Goal: Task Accomplishment & Management: Complete application form

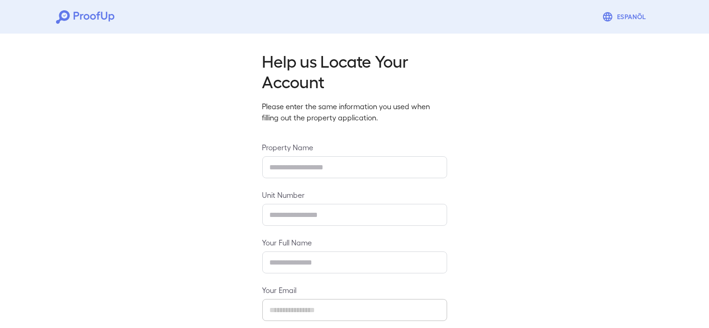
type input "**********"
type input "***"
type input "**********"
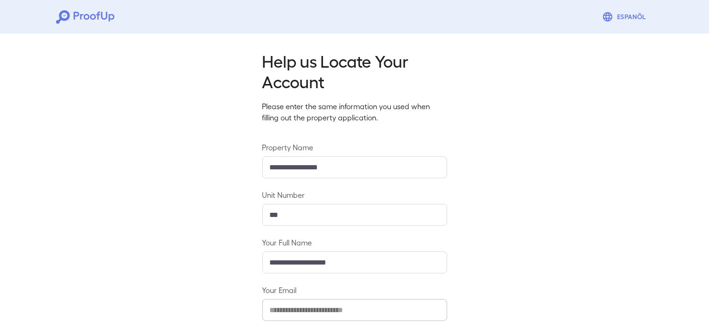
scroll to position [94, 0]
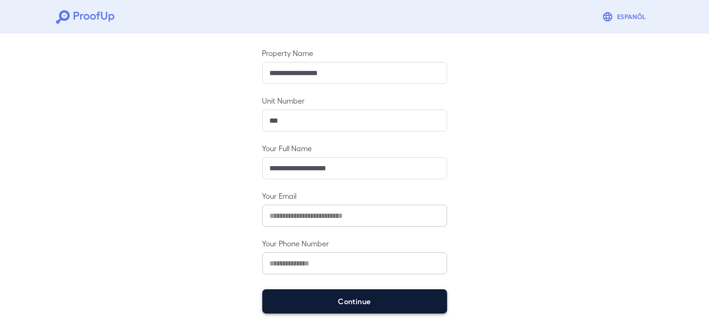
click at [333, 301] on button "Continue" at bounding box center [354, 301] width 185 height 24
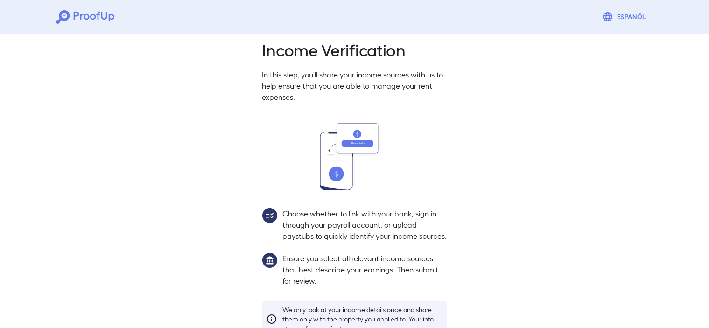
scroll to position [81, 0]
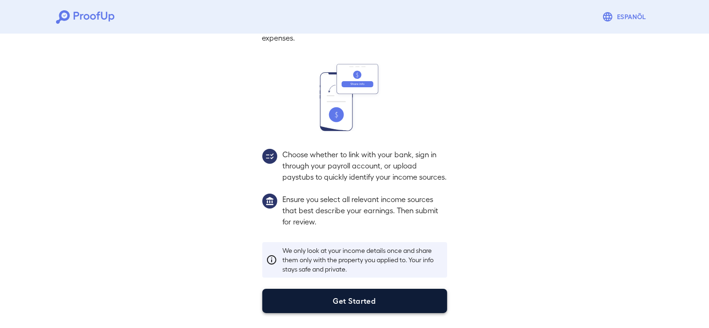
click at [335, 302] on button "Get Started" at bounding box center [354, 301] width 185 height 24
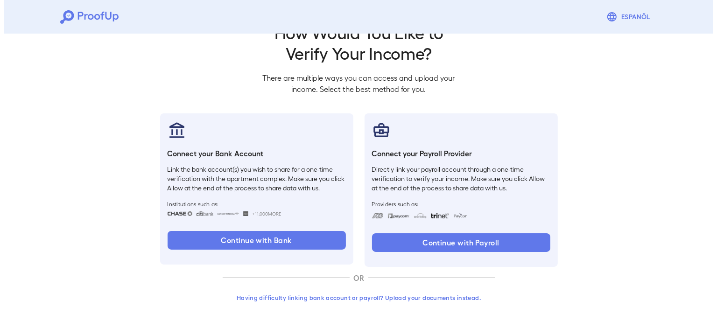
scroll to position [28, 0]
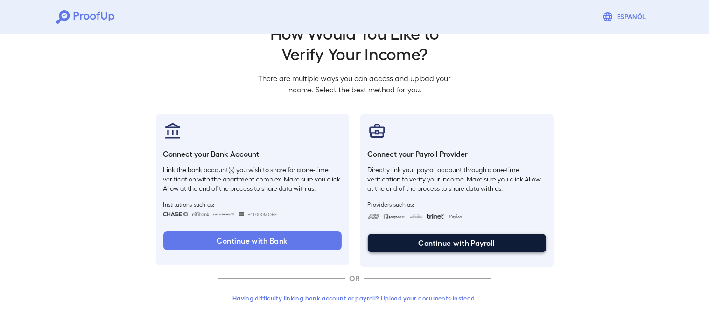
click at [464, 242] on button "Continue with Payroll" at bounding box center [457, 243] width 178 height 19
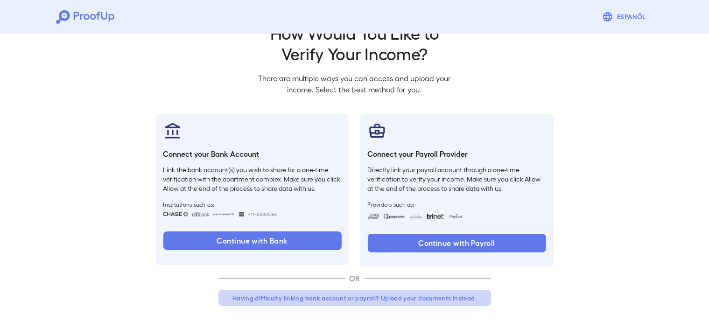
click at [434, 298] on button "Having difficulty linking bank account or payroll? Upload your documents instea…" at bounding box center [354, 298] width 273 height 17
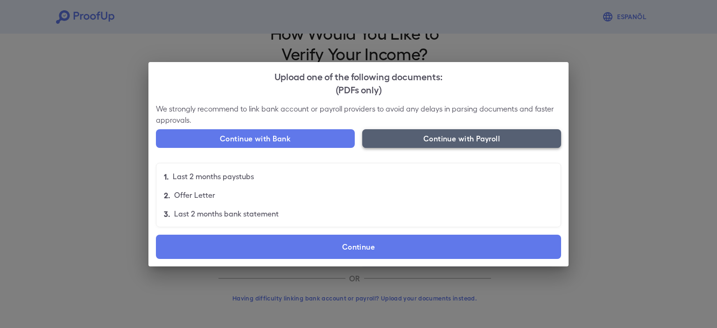
click at [460, 141] on button "Continue with Payroll" at bounding box center [461, 138] width 199 height 19
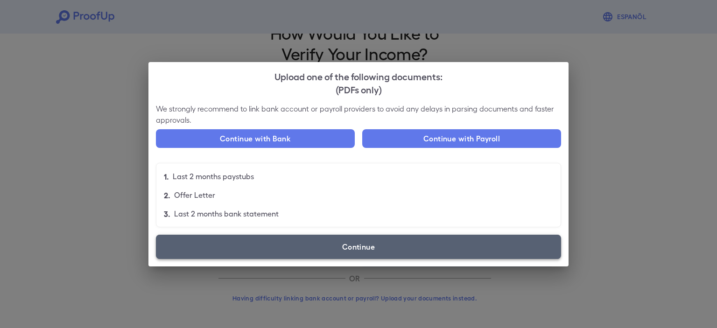
click at [343, 246] on label "Continue" at bounding box center [358, 247] width 405 height 24
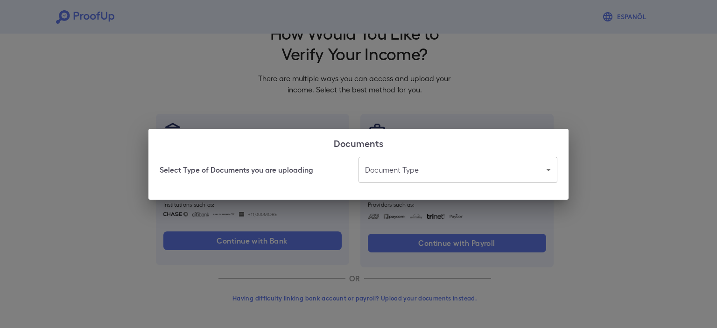
click at [423, 165] on body "Espanõl Go back How Would You Like to Verify Your Income? There are multiple wa…" at bounding box center [358, 150] width 717 height 357
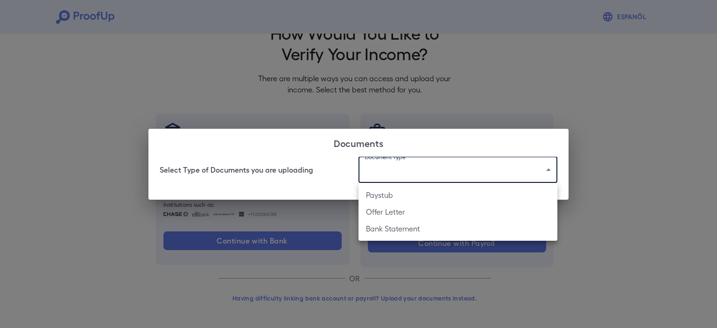
click at [423, 165] on div at bounding box center [358, 164] width 717 height 328
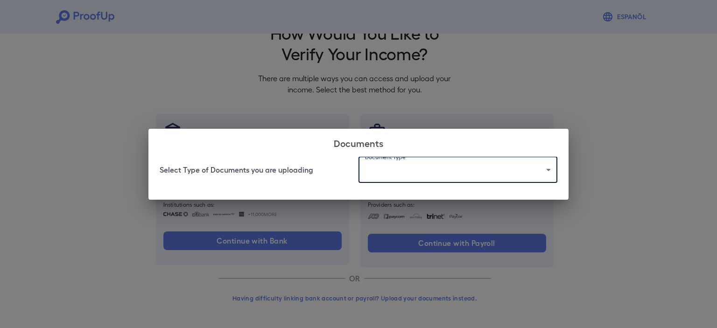
click at [399, 98] on div "Documents Select Type of Documents you are uploading Document Type ​ ​" at bounding box center [358, 164] width 717 height 328
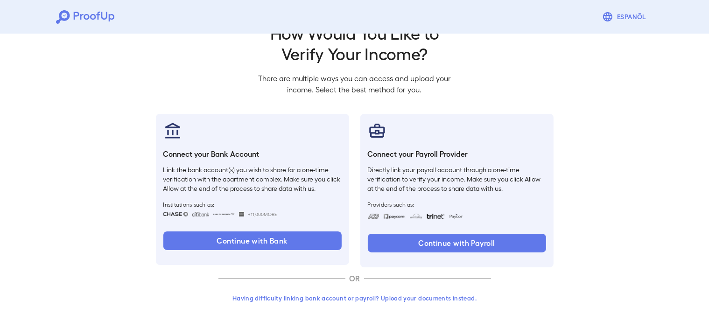
click at [393, 298] on button "Having difficulty linking bank account or payroll? Upload your documents instea…" at bounding box center [354, 298] width 273 height 17
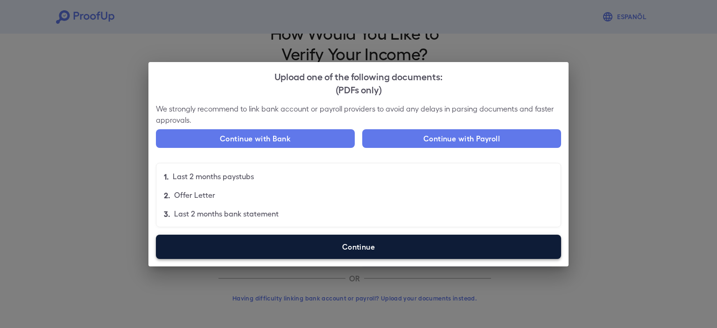
click at [401, 235] on label "Continue" at bounding box center [358, 247] width 405 height 24
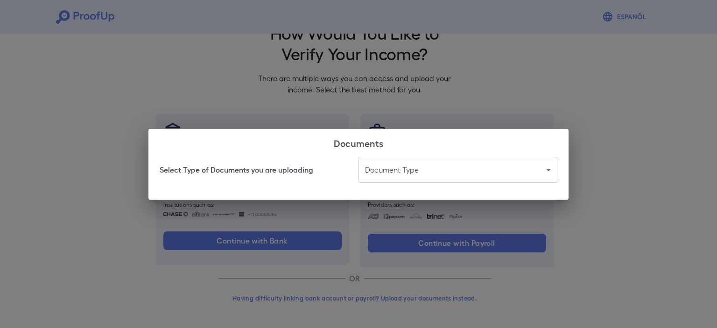
click at [552, 84] on div "Documents Select Type of Documents you are uploading Document Type ​ ​" at bounding box center [358, 164] width 717 height 328
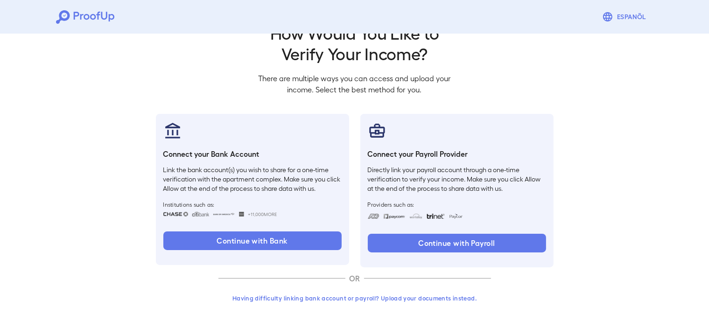
click at [297, 298] on button "Having difficulty linking bank account or payroll? Upload your documents instea…" at bounding box center [354, 298] width 273 height 17
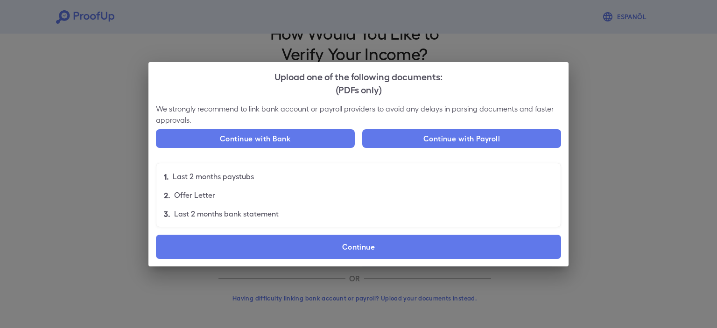
click at [306, 246] on label "Continue" at bounding box center [358, 247] width 405 height 24
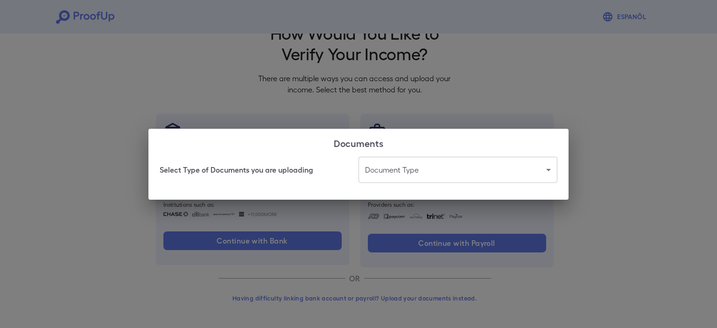
click at [420, 167] on body "Espanõl Go back How Would You Like to Verify Your Income? There are multiple wa…" at bounding box center [358, 150] width 717 height 357
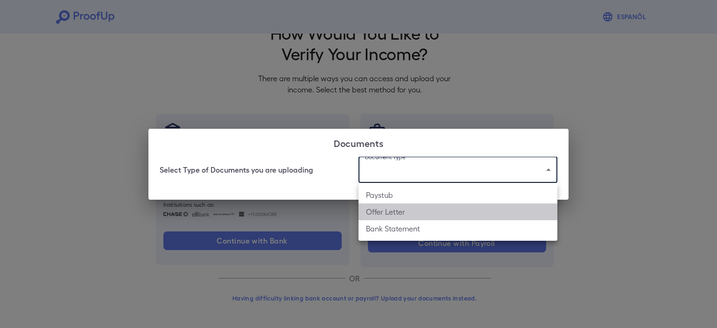
click at [388, 212] on li "Offer Letter" at bounding box center [457, 211] width 199 height 17
type input "**********"
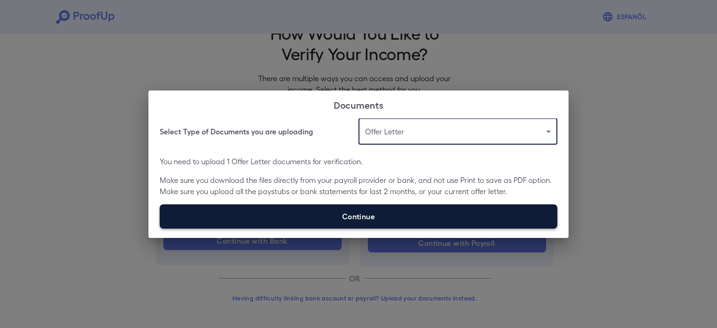
click at [344, 220] on label "Continue" at bounding box center [359, 216] width 398 height 24
click at [160, 228] on input "Continue" at bounding box center [160, 228] width 0 height 0
type input "**********"
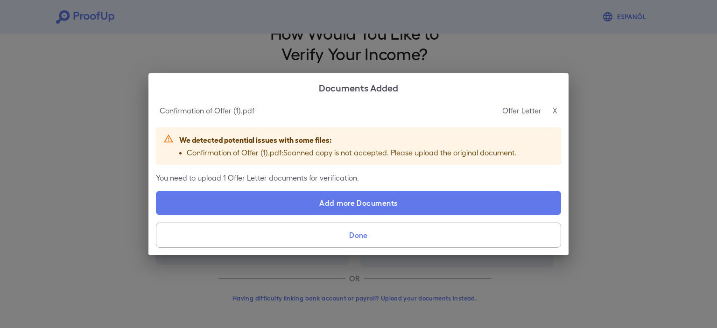
click at [553, 110] on p "X" at bounding box center [555, 110] width 5 height 11
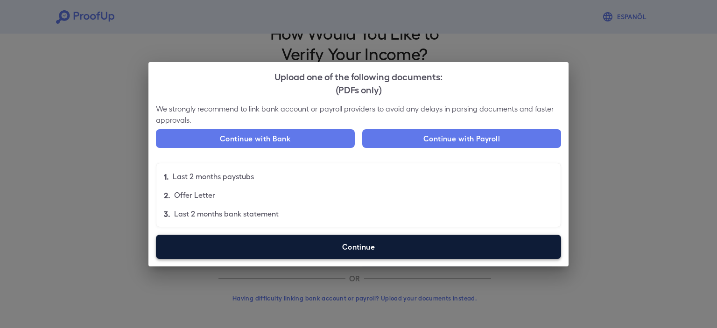
click at [381, 242] on label "Continue" at bounding box center [358, 247] width 405 height 24
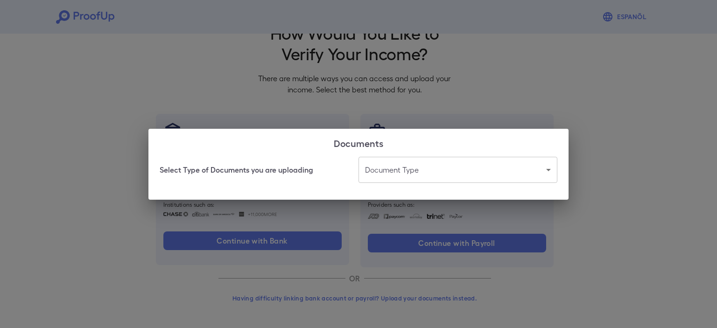
click at [435, 168] on body "Espanõl Go back How Would You Like to Verify Your Income? There are multiple wa…" at bounding box center [358, 150] width 717 height 357
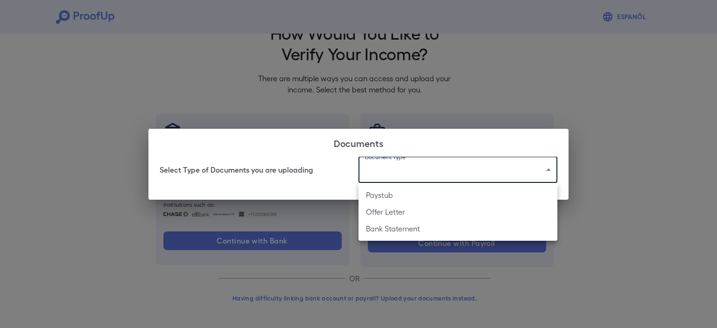
click at [392, 196] on li "Paystub" at bounding box center [457, 195] width 199 height 17
type input "*******"
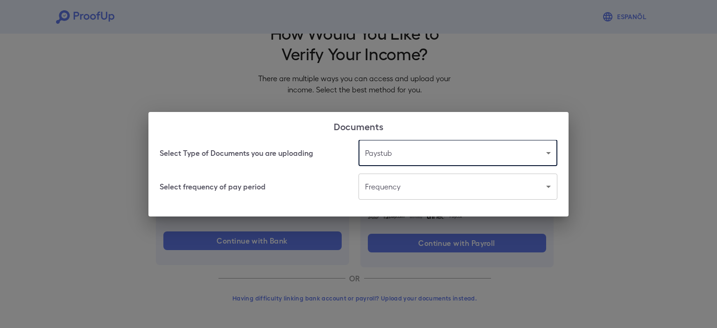
click at [396, 186] on body "Espanõl Go back How Would You Like to Verify Your Income? There are multiple wa…" at bounding box center [358, 150] width 717 height 357
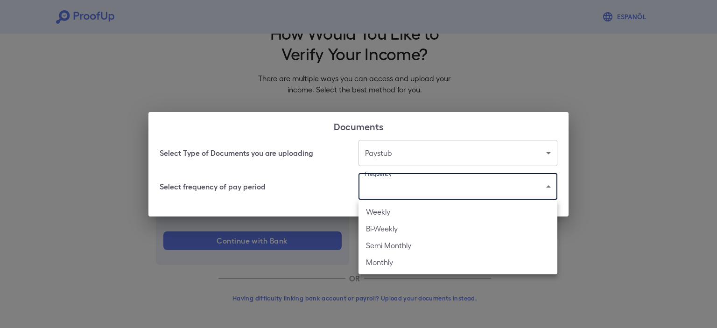
click at [390, 228] on li "Bi-Weekly" at bounding box center [457, 228] width 199 height 17
type input "*********"
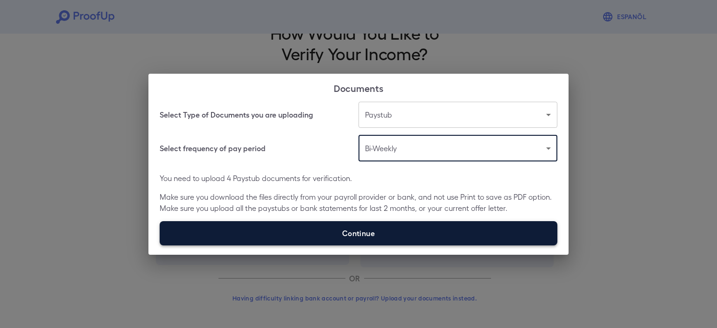
click at [344, 233] on label "Continue" at bounding box center [359, 233] width 398 height 24
click at [160, 245] on input "Continue" at bounding box center [160, 245] width 0 height 0
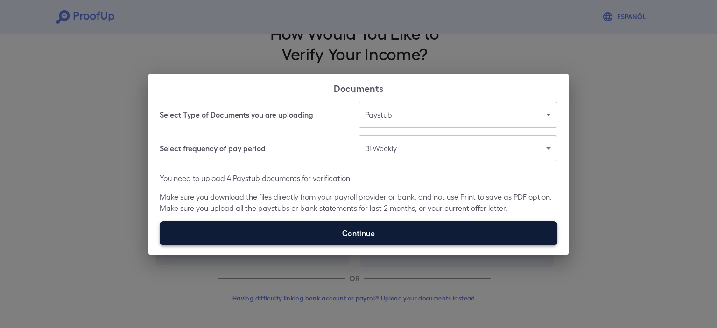
type input "**********"
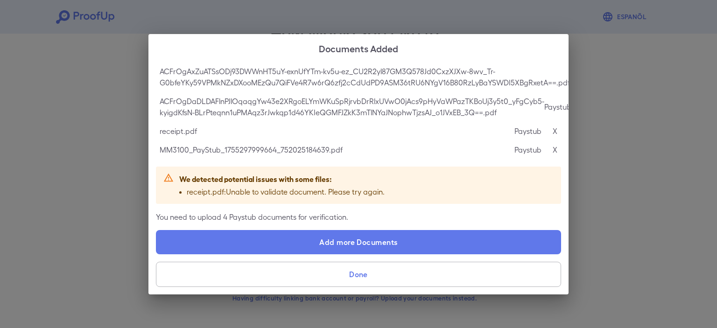
click at [370, 189] on p "receipt.pdf : Unable to validate document. Please try again." at bounding box center [286, 191] width 198 height 11
click at [528, 128] on p "Paystub" at bounding box center [527, 131] width 27 height 11
click at [554, 126] on p "X" at bounding box center [555, 131] width 5 height 11
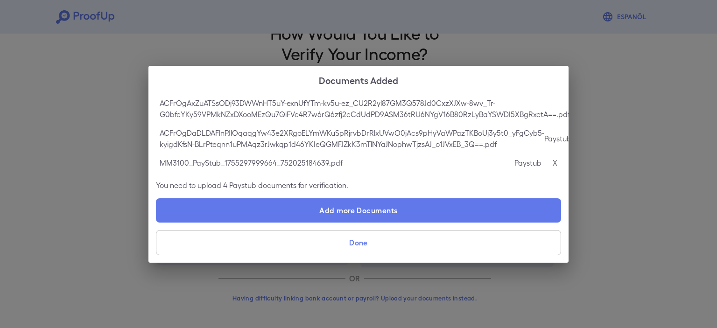
click at [553, 160] on p "X" at bounding box center [555, 162] width 5 height 11
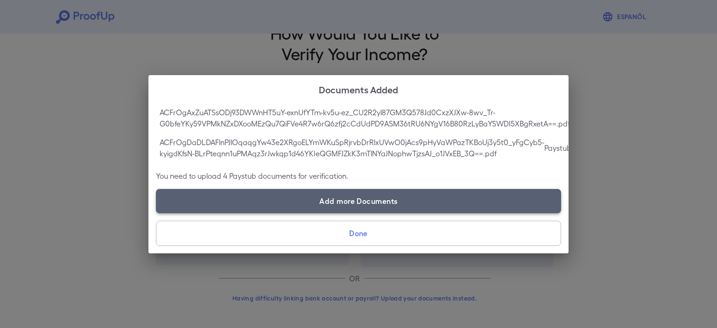
click at [338, 201] on label "Add more Documents" at bounding box center [358, 201] width 405 height 24
click at [156, 213] on input "Add more Documents" at bounding box center [156, 213] width 0 height 0
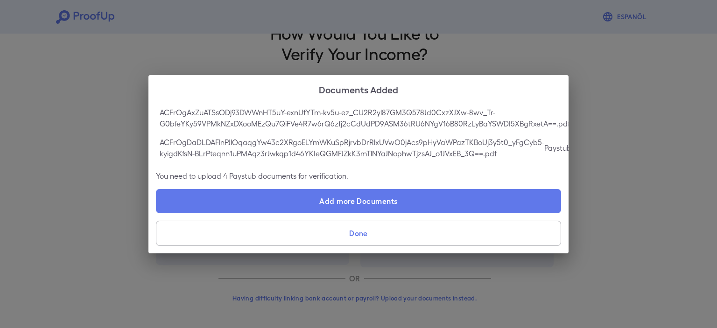
click at [399, 236] on button "Done" at bounding box center [358, 233] width 405 height 25
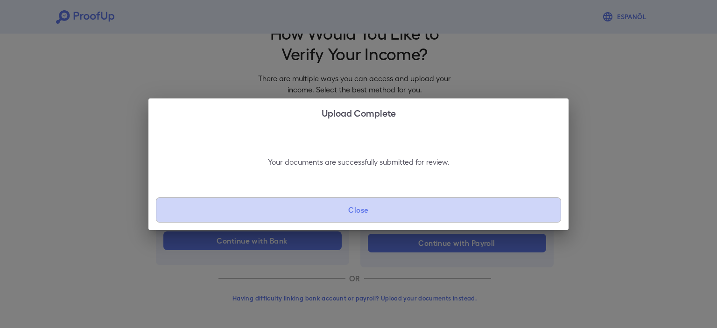
click at [315, 210] on button "Close" at bounding box center [358, 209] width 405 height 25
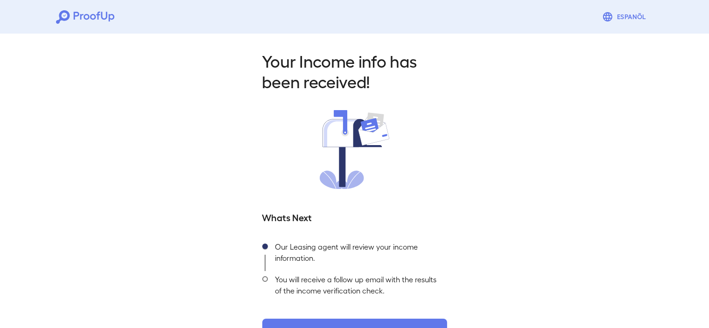
scroll to position [29, 0]
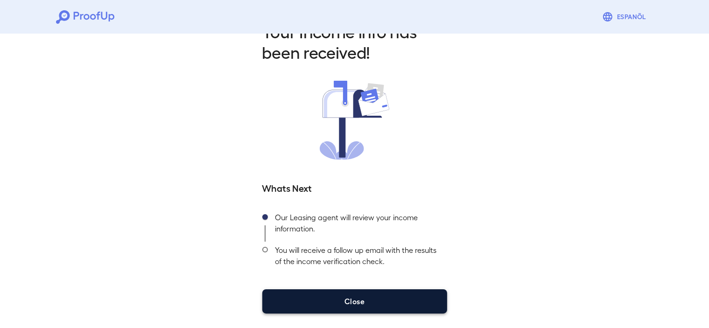
click at [363, 304] on button "Close" at bounding box center [354, 301] width 185 height 24
click at [318, 303] on button "Close" at bounding box center [354, 301] width 185 height 24
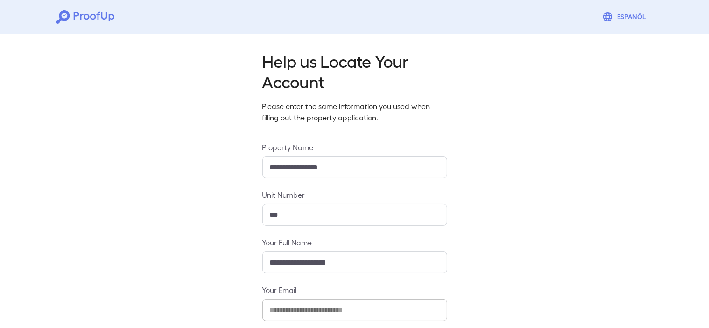
type input "**********"
type input "***"
type input "**********"
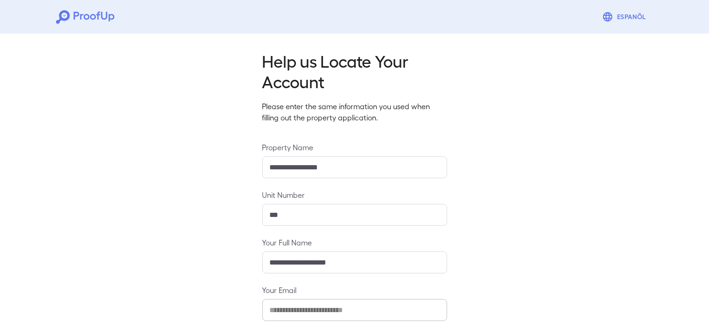
scroll to position [94, 0]
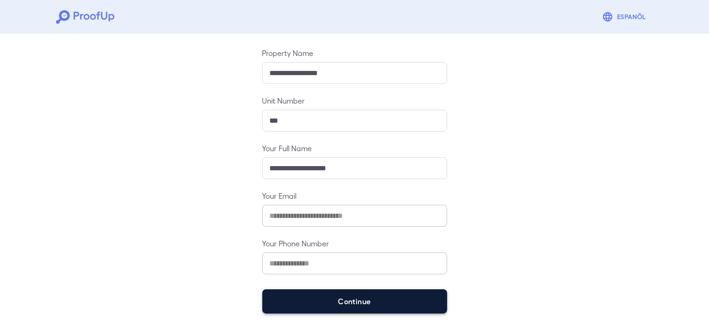
click at [332, 304] on button "Continue" at bounding box center [354, 301] width 185 height 24
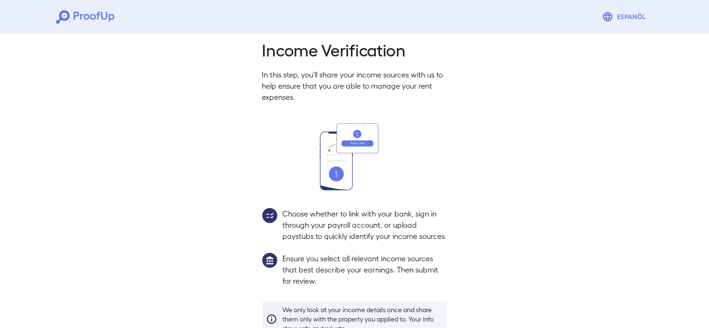
scroll to position [81, 0]
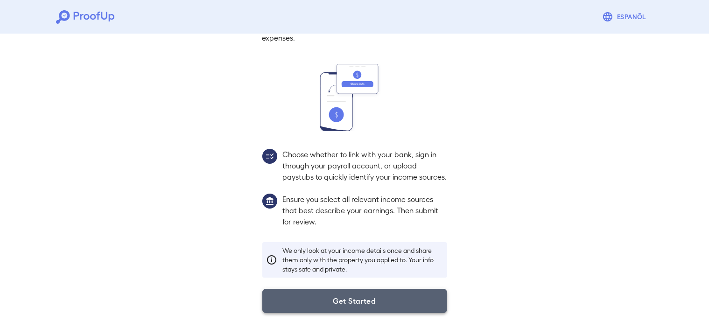
click at [332, 302] on button "Get Started" at bounding box center [354, 301] width 185 height 24
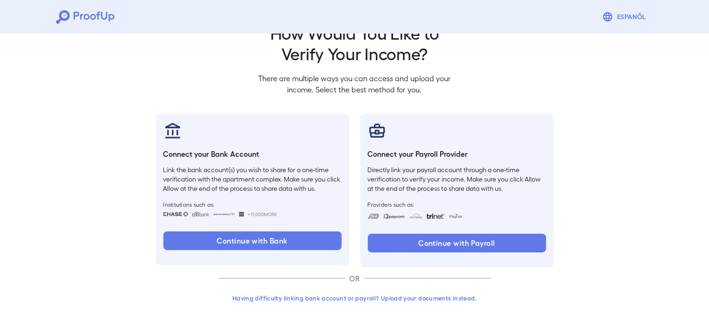
click at [359, 299] on button "Having difficulty linking bank account or payroll? Upload your documents instea…" at bounding box center [354, 298] width 273 height 17
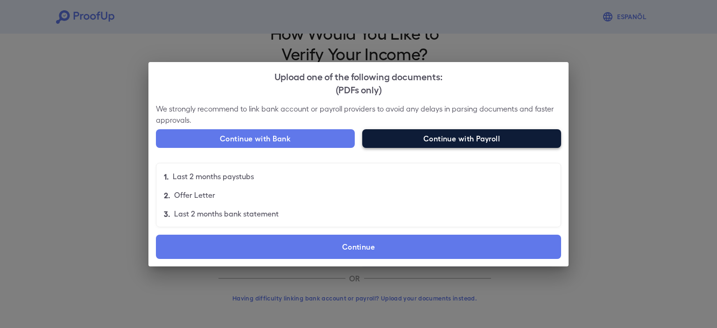
click at [437, 137] on button "Continue with Payroll" at bounding box center [461, 138] width 199 height 19
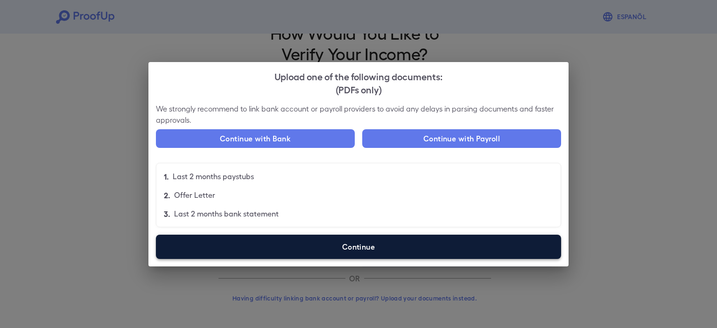
click at [295, 245] on label "Continue" at bounding box center [358, 247] width 405 height 24
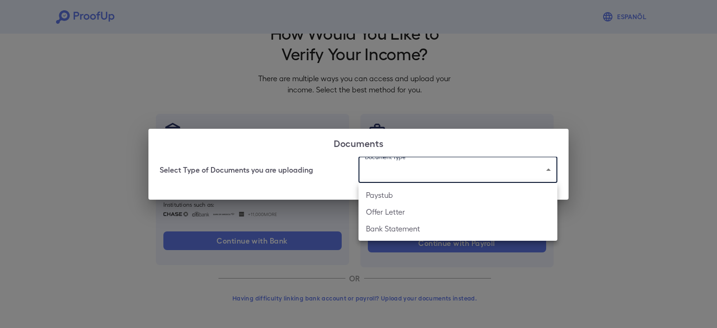
click at [461, 161] on body "Espanõl Go back How Would You Like to Verify Your Income? There are multiple wa…" at bounding box center [358, 150] width 717 height 357
click at [391, 196] on li "Paystub" at bounding box center [457, 195] width 199 height 17
type input "*******"
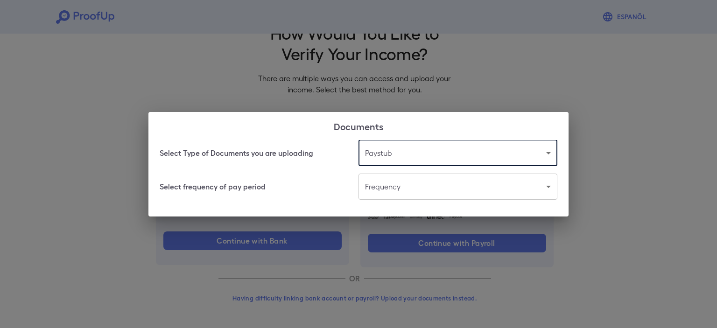
click at [395, 184] on body "Espanõl Go back How Would You Like to Verify Your Income? There are multiple wa…" at bounding box center [358, 150] width 717 height 357
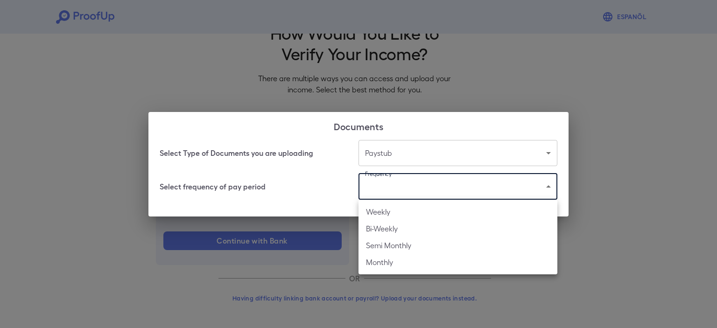
click at [382, 226] on li "Bi-Weekly" at bounding box center [457, 228] width 199 height 17
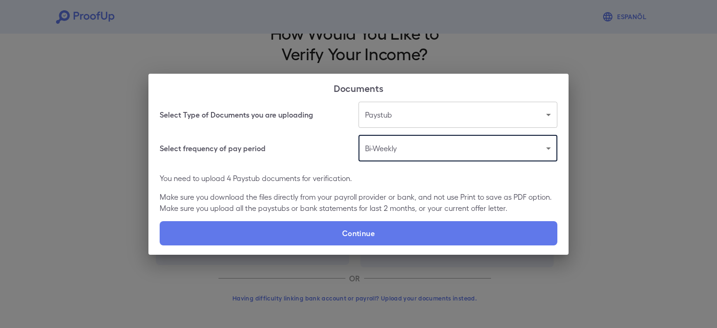
type input "*********"
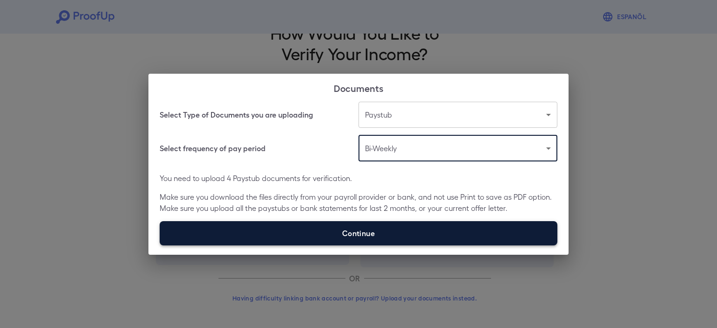
click at [361, 230] on label "Continue" at bounding box center [359, 233] width 398 height 24
click at [160, 245] on input "Continue" at bounding box center [160, 245] width 0 height 0
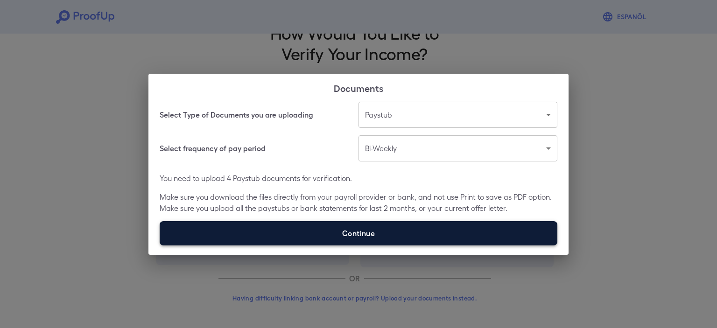
type input "**********"
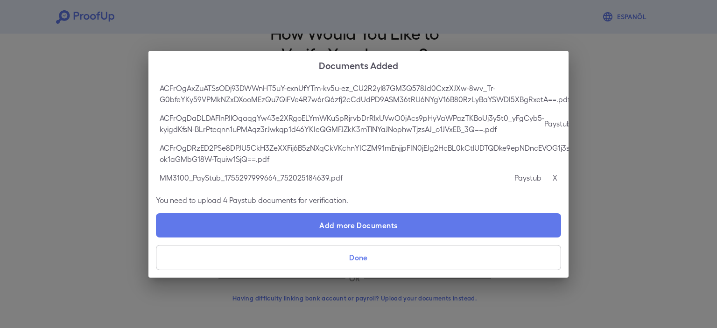
click at [554, 172] on p "X" at bounding box center [555, 177] width 5 height 11
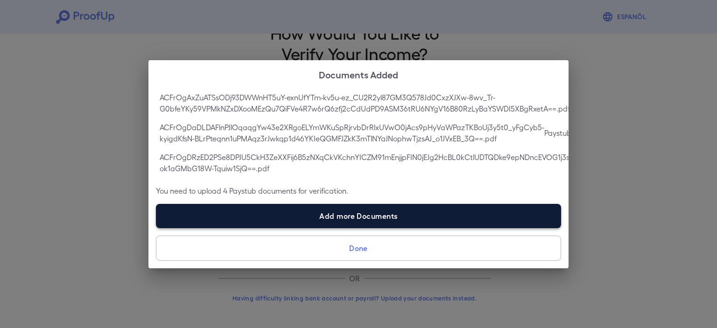
click at [346, 217] on label "Add more Documents" at bounding box center [358, 216] width 405 height 24
click at [156, 228] on input "Add more Documents" at bounding box center [156, 228] width 0 height 0
type input "**********"
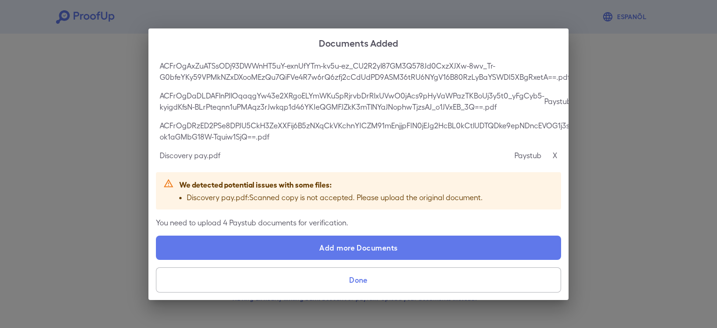
click at [358, 280] on button "Done" at bounding box center [358, 279] width 405 height 25
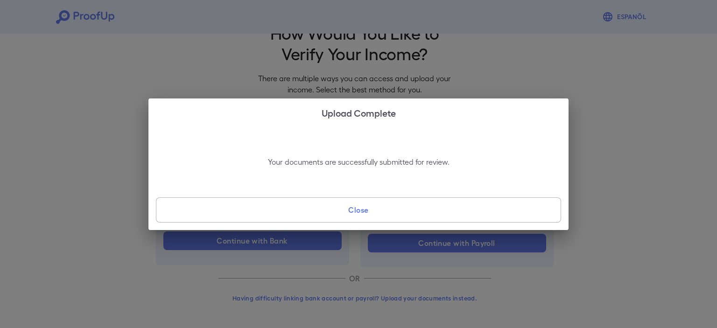
click at [348, 212] on button "Close" at bounding box center [358, 209] width 405 height 25
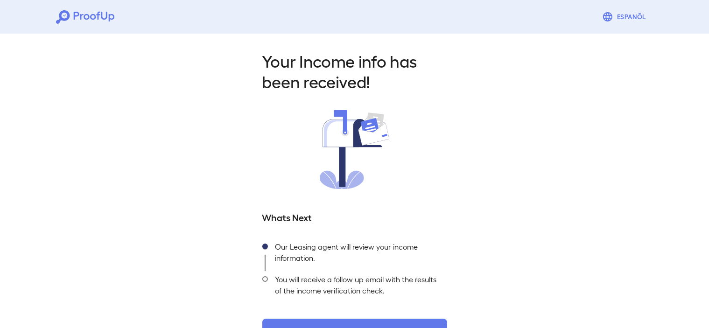
scroll to position [29, 0]
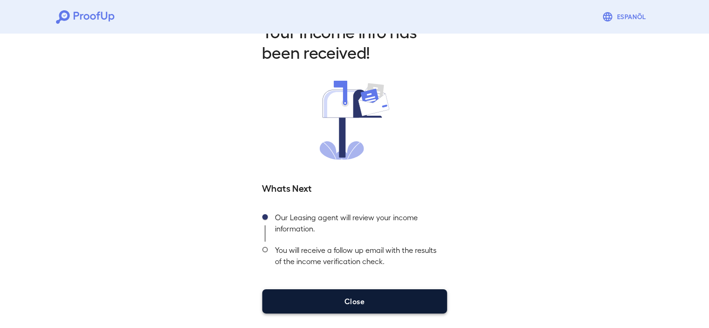
click at [401, 295] on button "Close" at bounding box center [354, 301] width 185 height 24
click at [354, 302] on button "Close" at bounding box center [354, 301] width 185 height 24
